Goal: Information Seeking & Learning: Learn about a topic

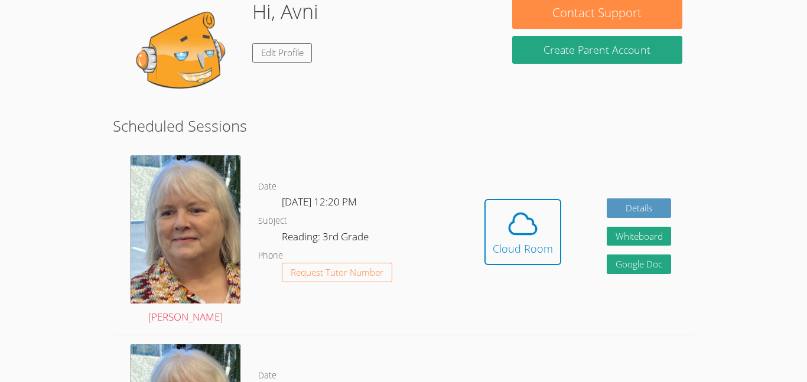
scroll to position [112, 0]
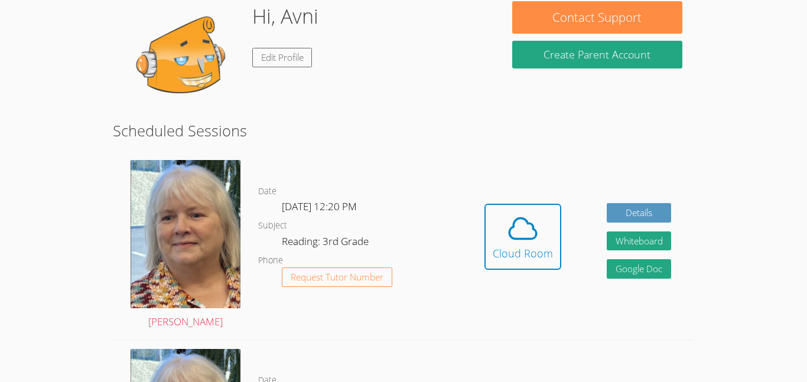
click at [166, 44] on img at bounding box center [184, 60] width 118 height 118
click at [495, 217] on span at bounding box center [523, 228] width 60 height 33
click at [534, 251] on div "Cloud Room" at bounding box center [523, 253] width 60 height 17
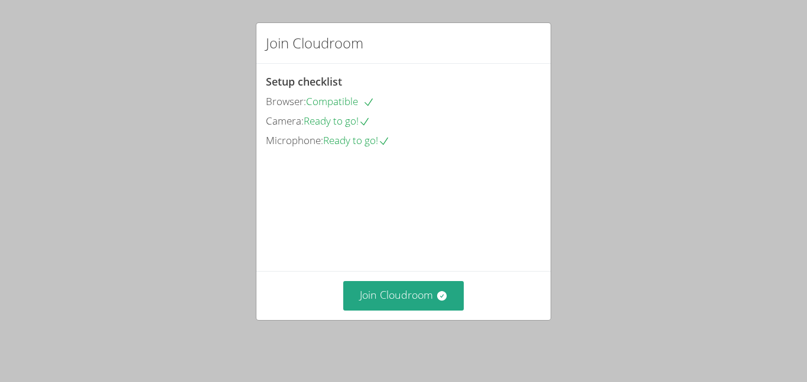
click at [443, 248] on video at bounding box center [354, 203] width 177 height 89
click at [436, 298] on icon at bounding box center [442, 296] width 12 height 12
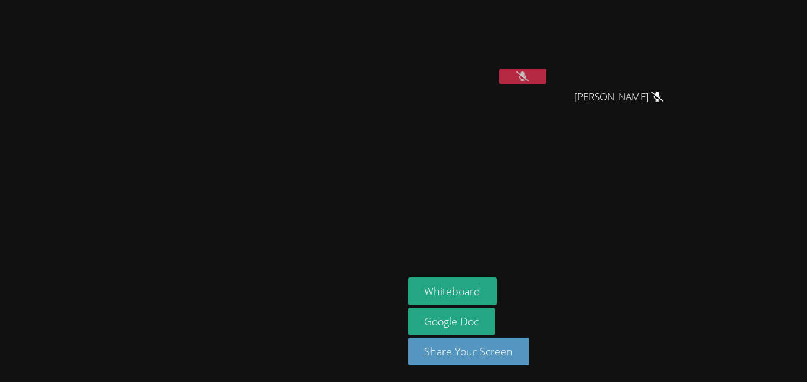
click at [547, 73] on button at bounding box center [522, 76] width 47 height 15
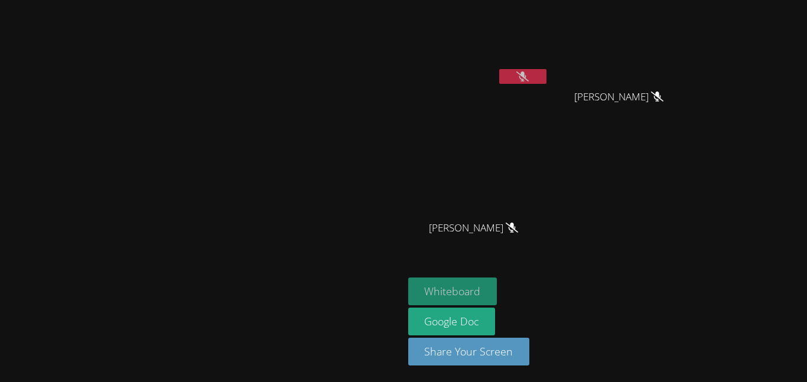
click at [498, 291] on button "Whiteboard" at bounding box center [452, 292] width 89 height 28
click at [547, 73] on button at bounding box center [522, 76] width 47 height 15
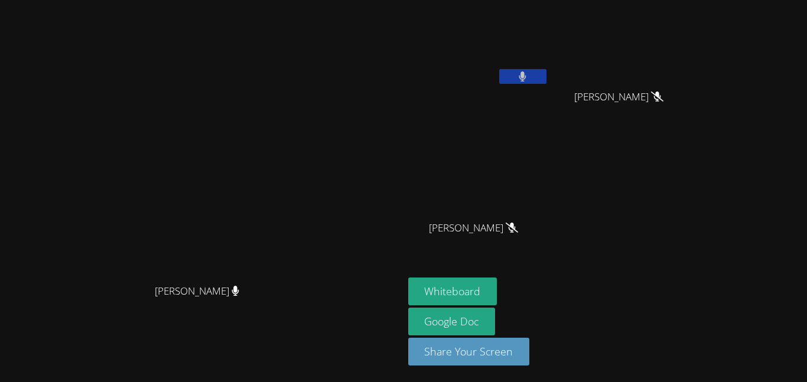
click at [547, 78] on button at bounding box center [522, 76] width 47 height 15
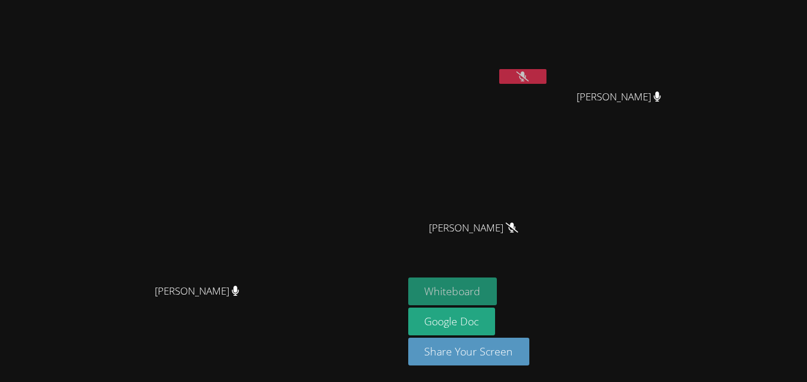
click at [498, 288] on button "Whiteboard" at bounding box center [452, 292] width 89 height 28
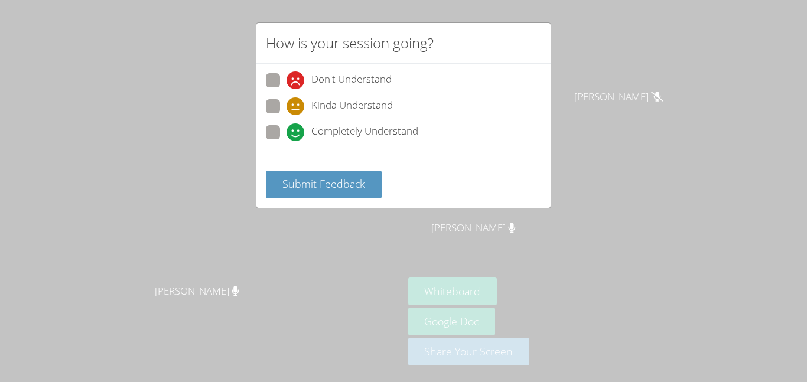
click at [375, 109] on span "Kinda Understand" at bounding box center [352, 107] width 82 height 18
click at [297, 109] on input "Kinda Understand" at bounding box center [292, 104] width 10 height 10
radio input "true"
click at [352, 171] on button "Submit Feedback" at bounding box center [324, 185] width 116 height 28
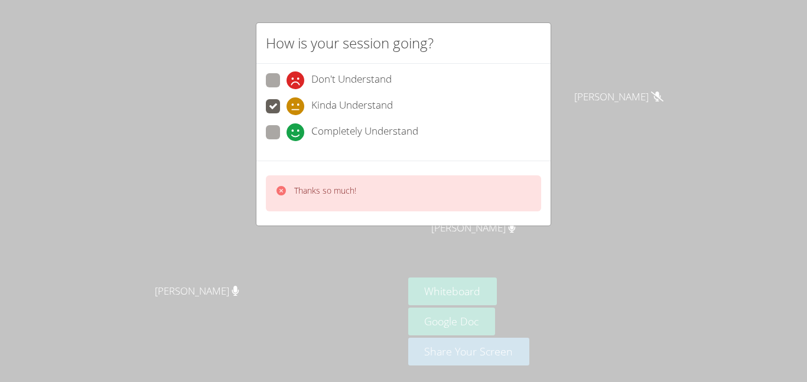
click at [596, 118] on div "How is your session going? Don't Understand Kinda Understand Completely Underst…" at bounding box center [403, 191] width 807 height 382
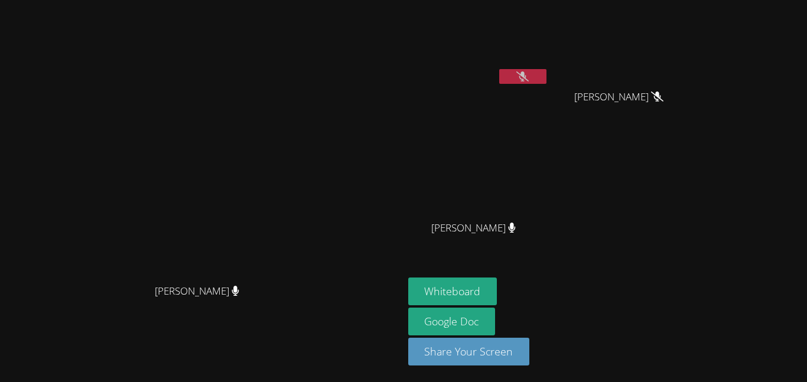
click at [547, 69] on button at bounding box center [522, 76] width 47 height 15
click at [547, 71] on button at bounding box center [522, 76] width 47 height 15
click at [547, 81] on button at bounding box center [522, 76] width 47 height 15
click at [547, 80] on button at bounding box center [522, 76] width 47 height 15
click at [529, 77] on icon at bounding box center [523, 77] width 12 height 10
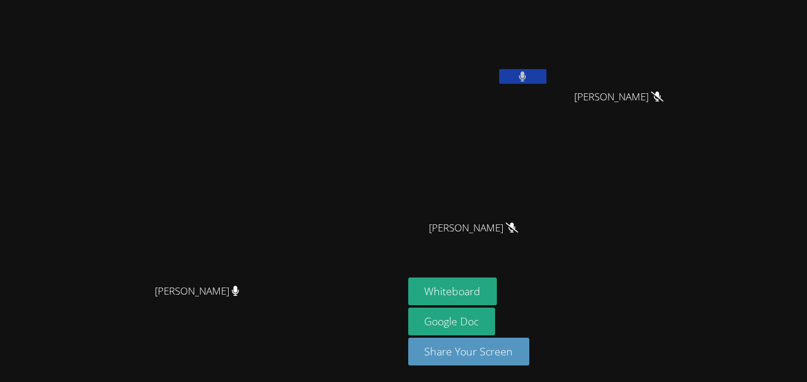
click at [290, 73] on video at bounding box center [201, 168] width 177 height 222
